Goal: Task Accomplishment & Management: Use online tool/utility

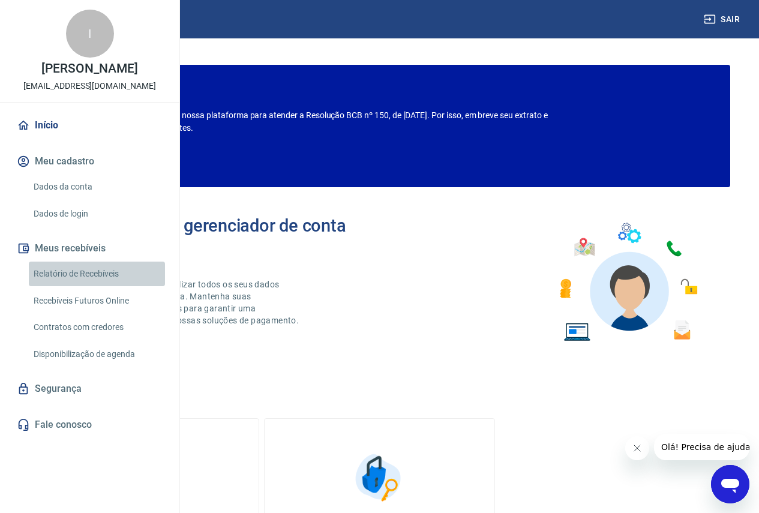
click at [87, 286] on link "Relatório de Recebíveis" at bounding box center [97, 274] width 136 height 25
